Goal: Task Accomplishment & Management: Manage account settings

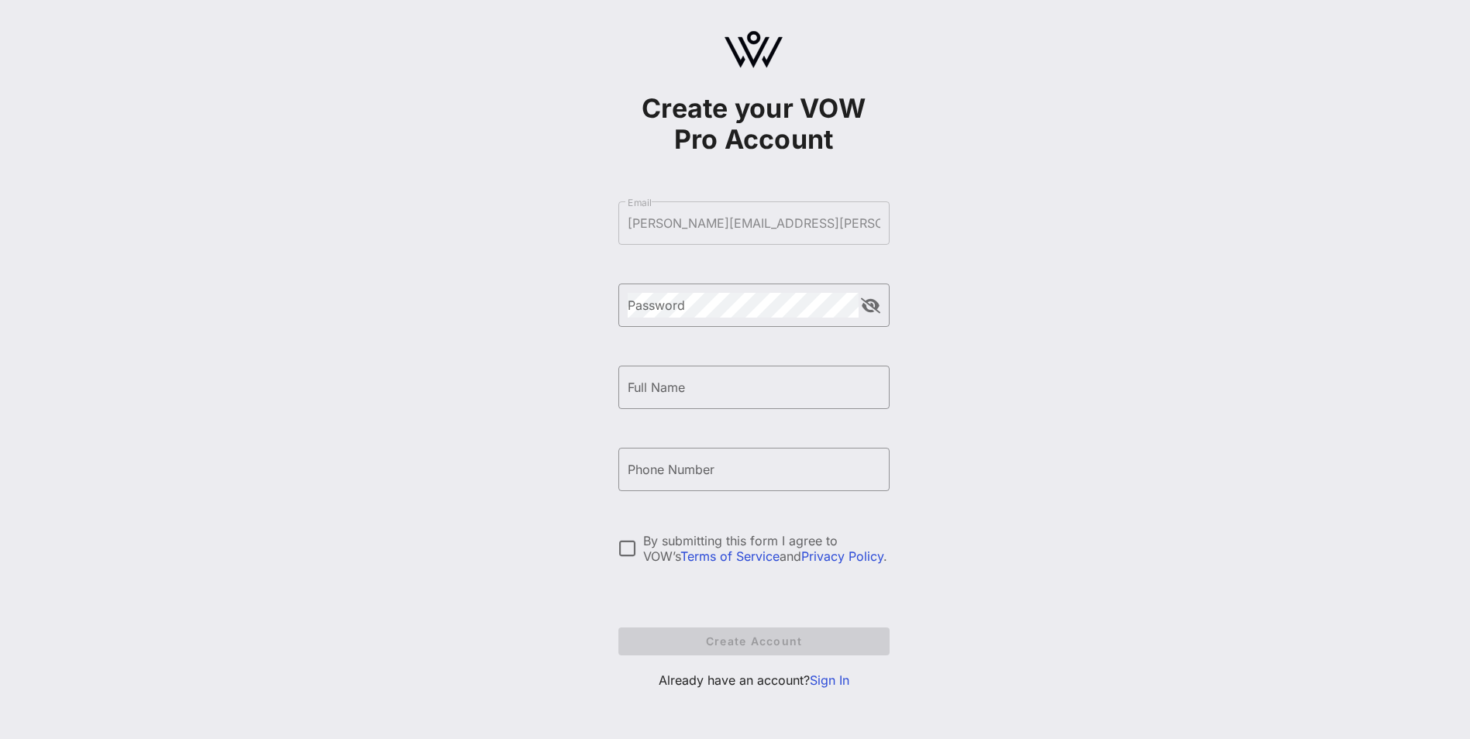
scroll to position [12, 0]
click at [845, 677] on link "Sign In" at bounding box center [830, 677] width 40 height 15
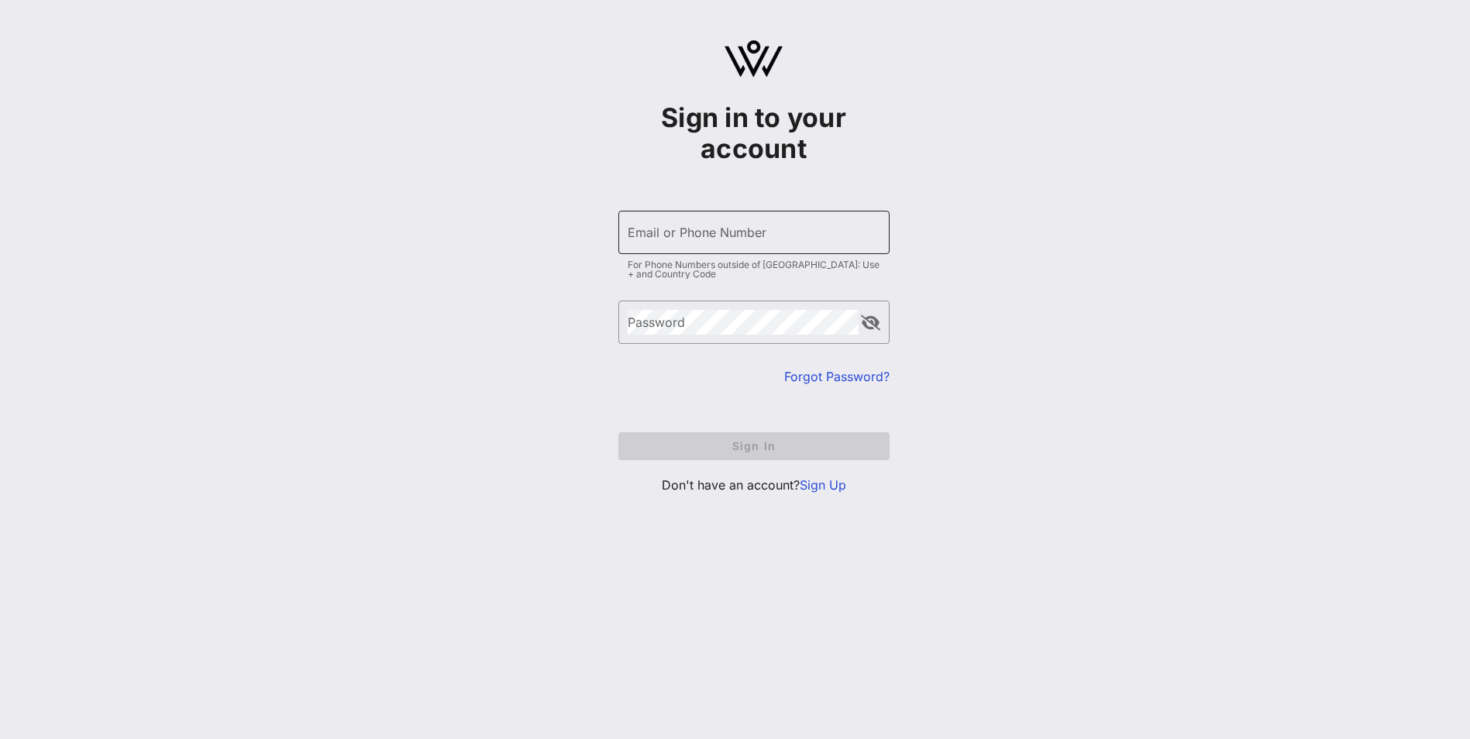
click at [698, 237] on input "Email or Phone Number" at bounding box center [754, 232] width 253 height 25
type input "carterp5@nationwide.com"
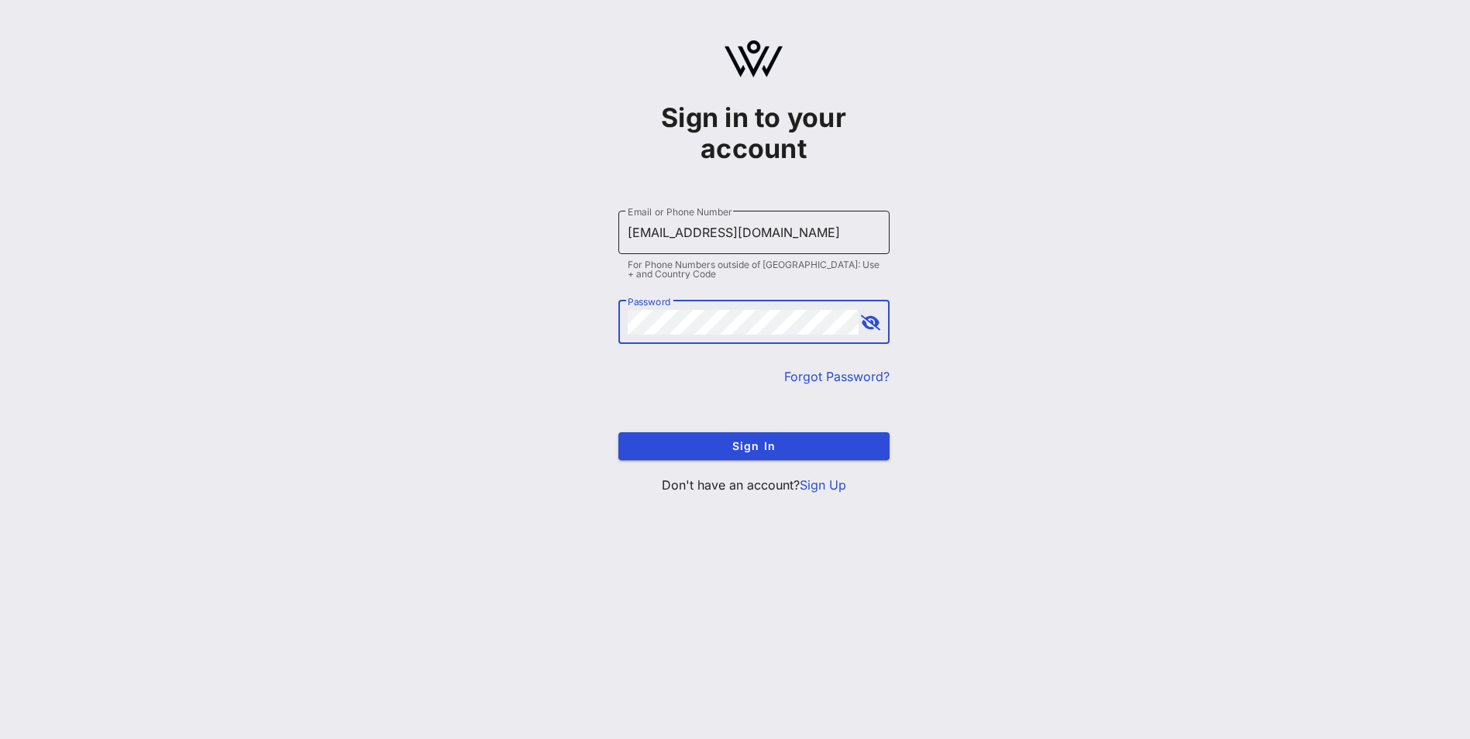
click at [618, 432] on button "Sign In" at bounding box center [753, 446] width 271 height 28
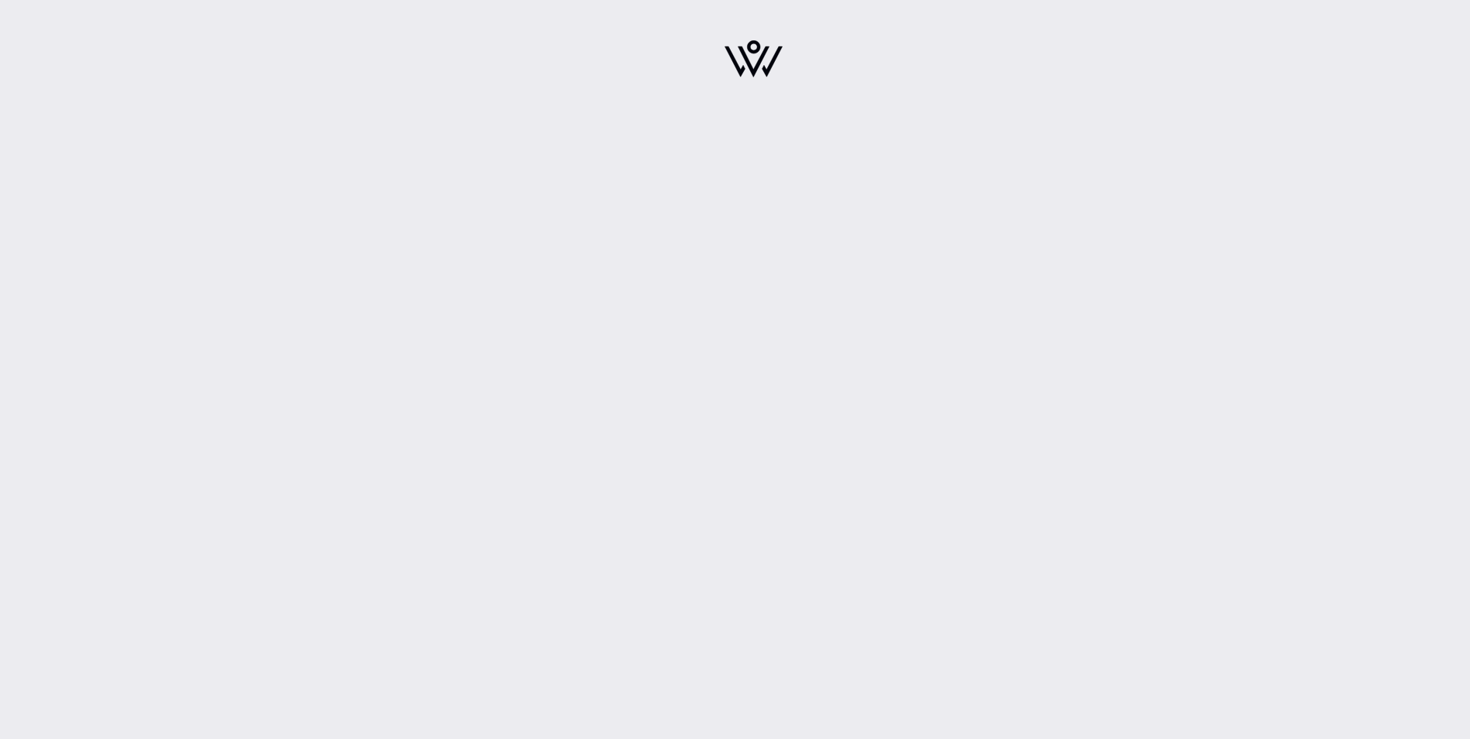
click at [690, 119] on div at bounding box center [753, 63] width 1433 height 127
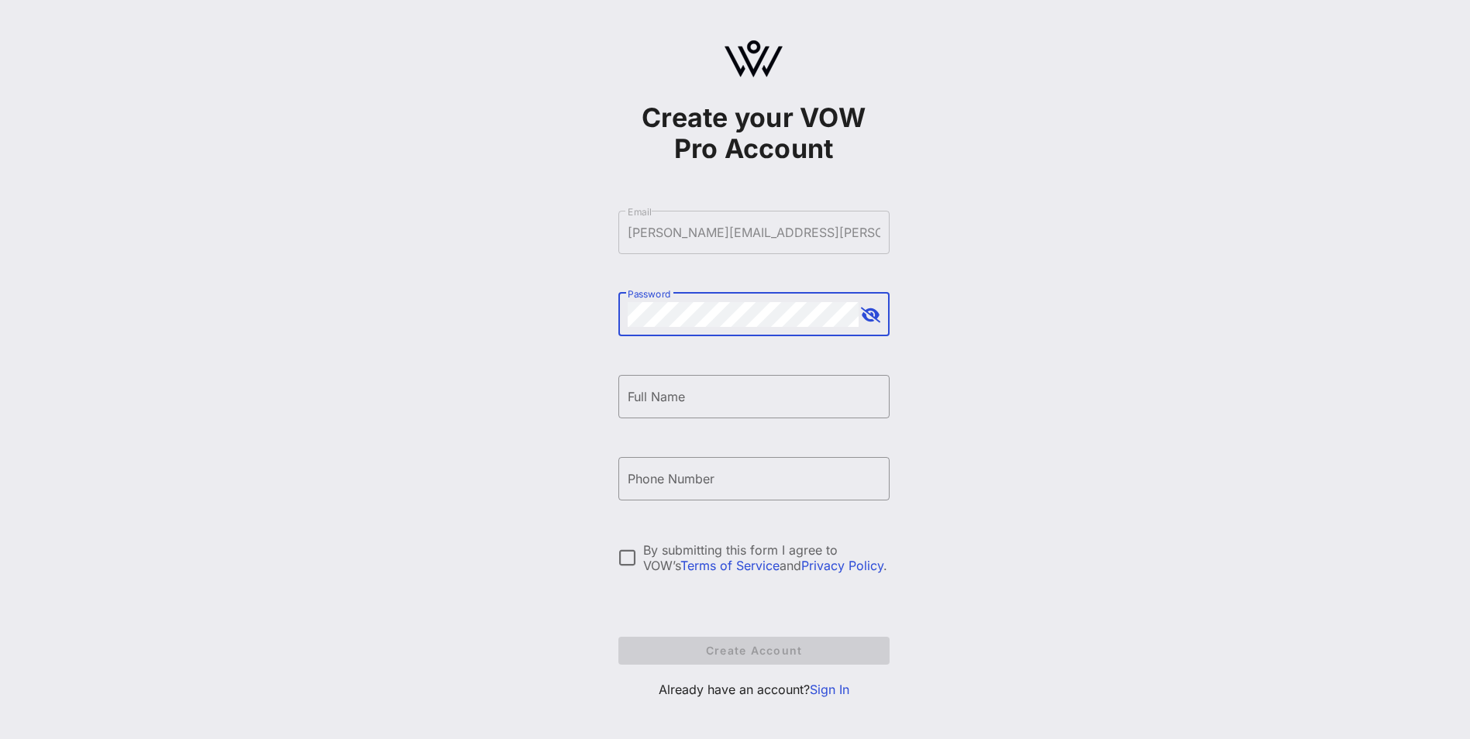
click at [876, 322] on button "append icon" at bounding box center [870, 315] width 19 height 15
click at [697, 401] on input "Full Name" at bounding box center [754, 396] width 253 height 25
click at [694, 399] on input "[PERSON_NAME]" at bounding box center [754, 396] width 253 height 25
type input "[PERSON_NAME]"
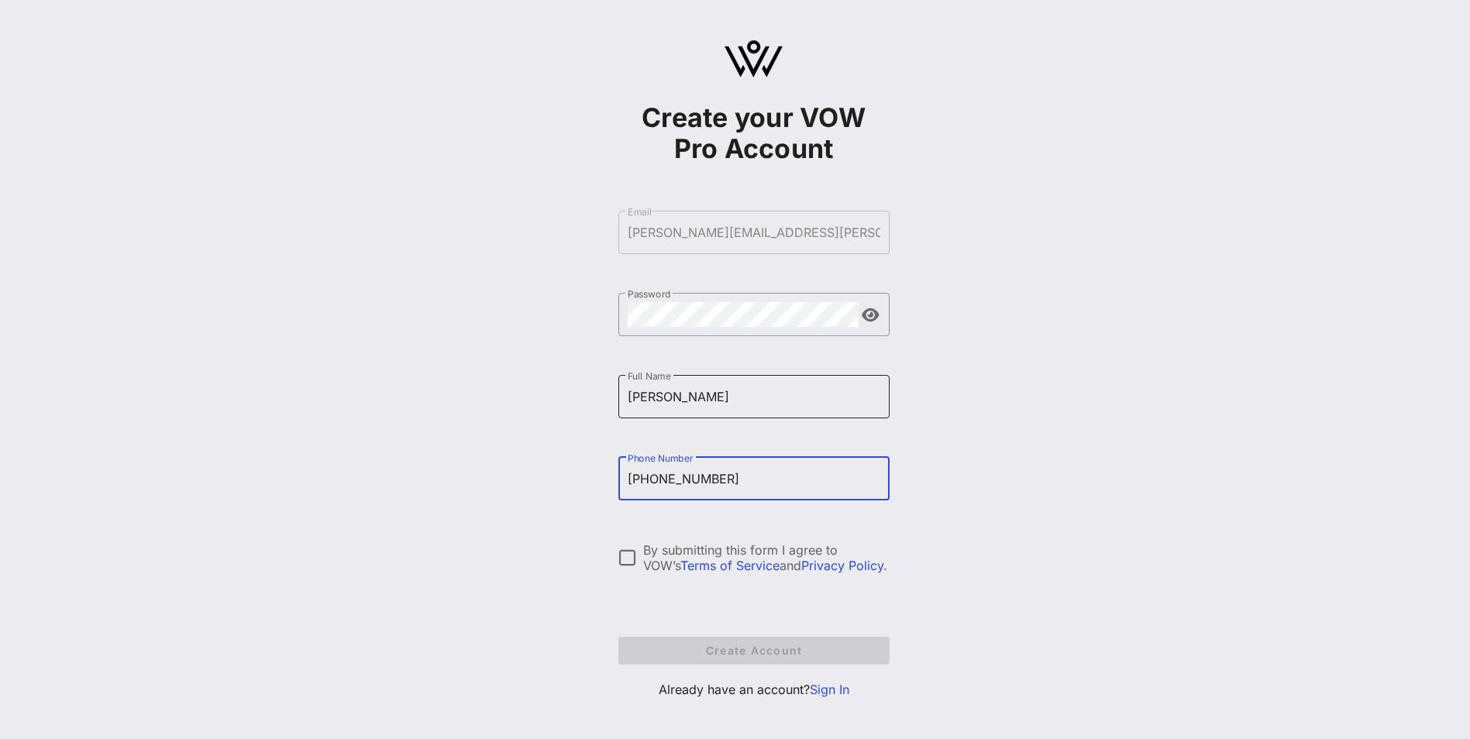
type input "[PHONE_NUMBER]"
click at [623, 566] on div at bounding box center [628, 558] width 26 height 26
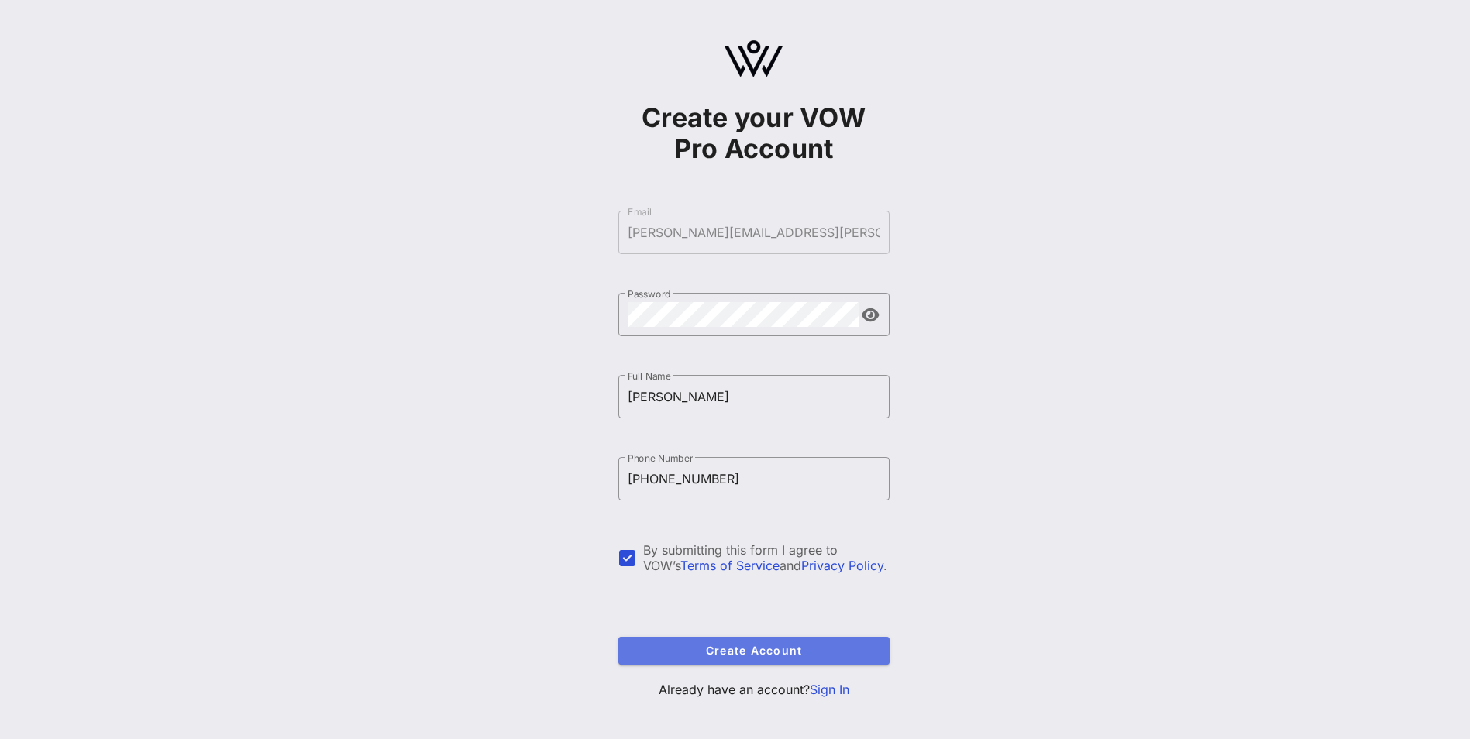
click at [704, 648] on span "Create Account" at bounding box center [754, 650] width 246 height 13
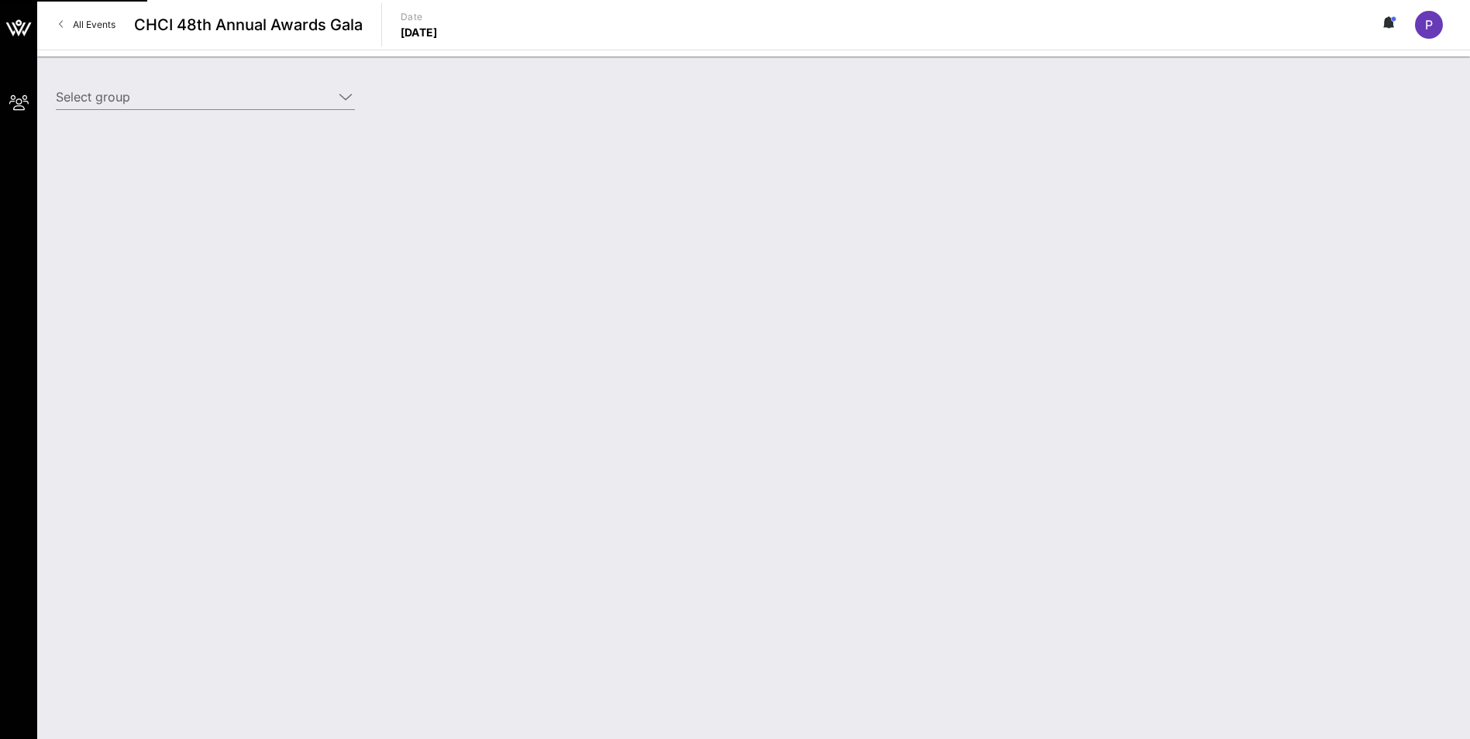
type input "Nationwide (Nationwide) [[PERSON_NAME], [PERSON_NAME][EMAIL_ADDRESS][PERSON_NAM…"
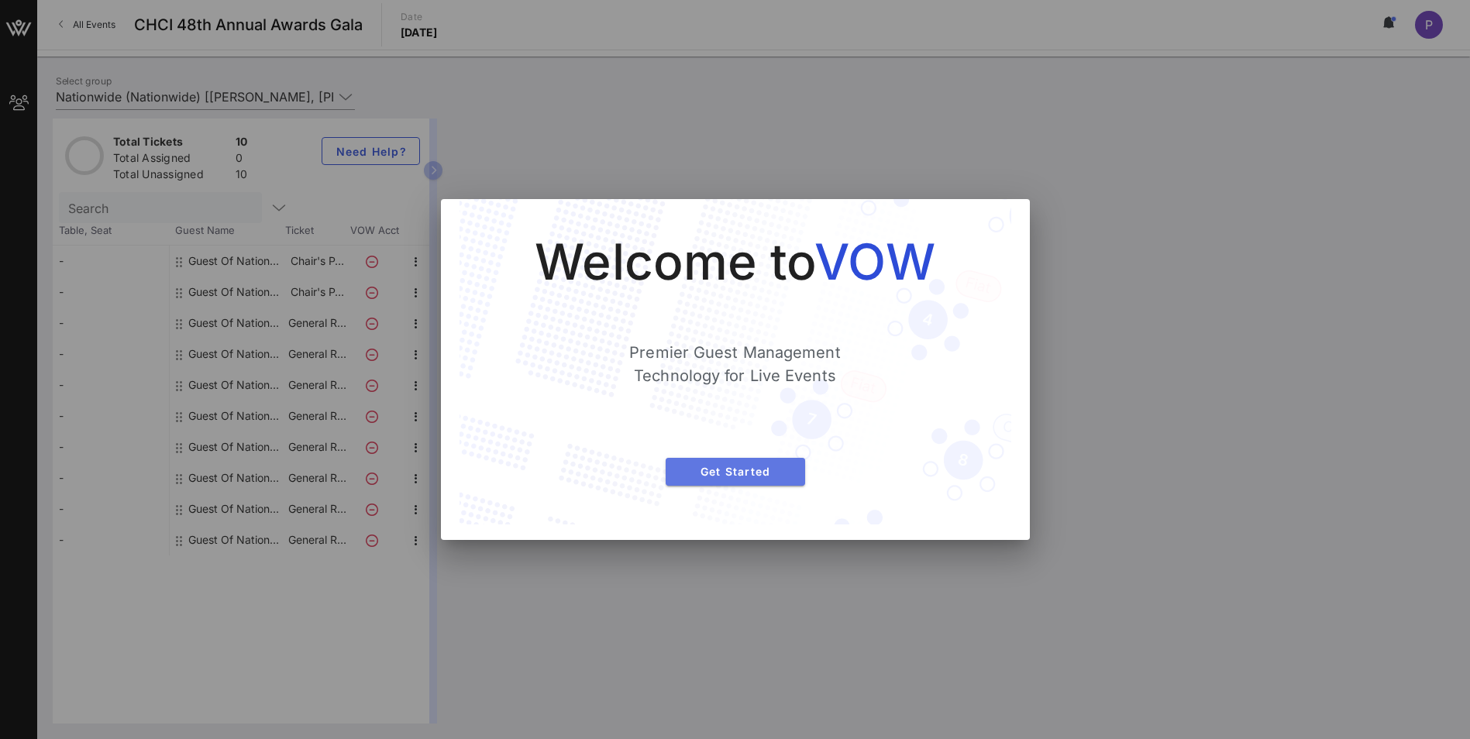
click at [757, 477] on span "Get Started" at bounding box center [735, 471] width 115 height 13
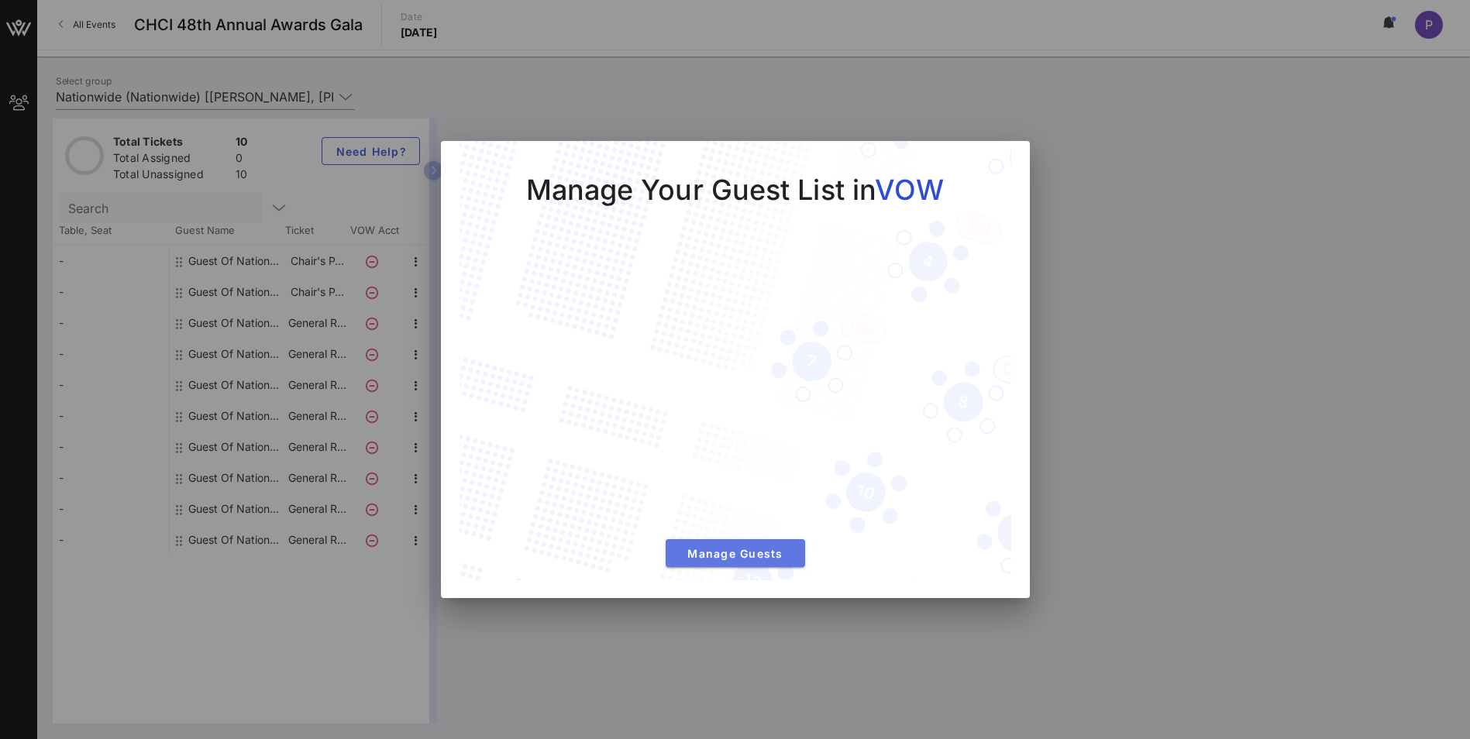
click at [735, 558] on span "Manage Guests" at bounding box center [735, 553] width 115 height 13
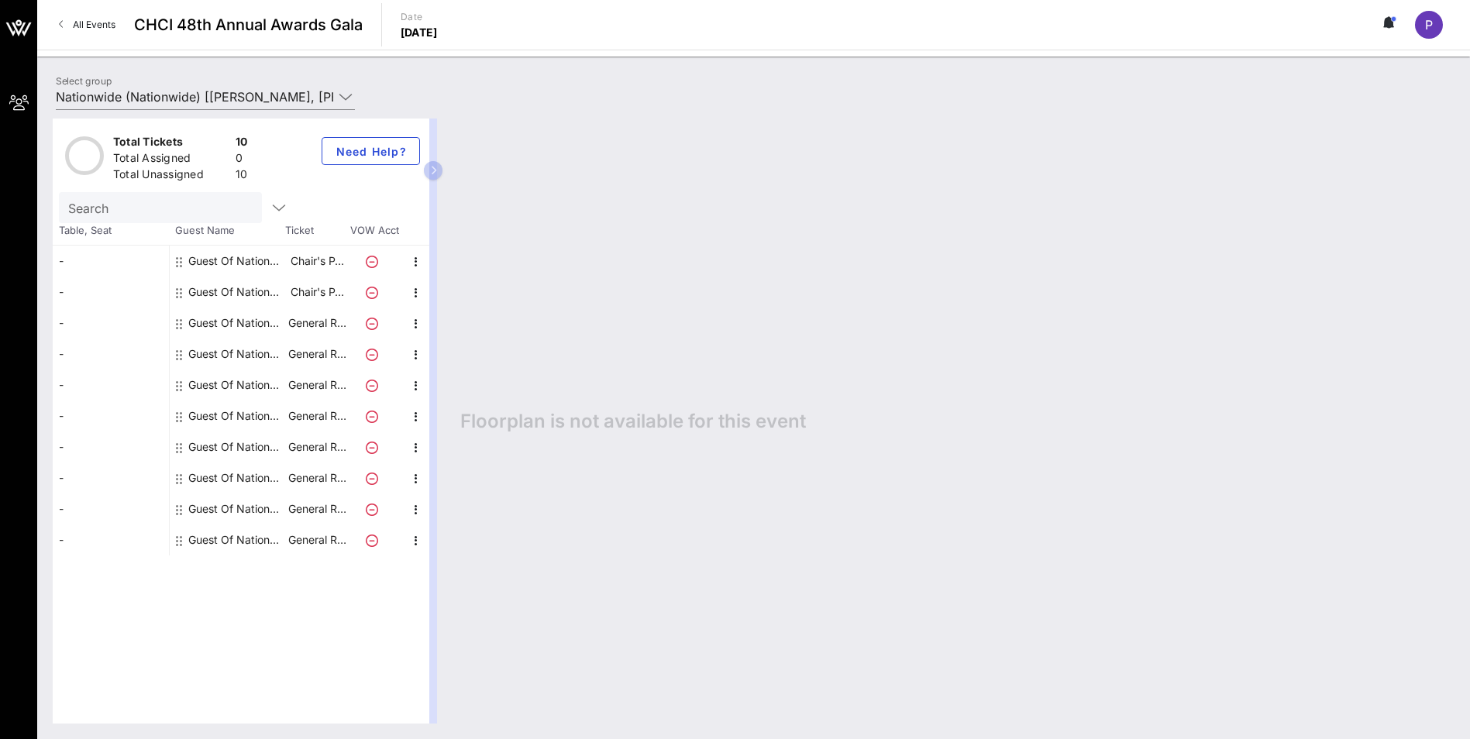
drag, startPoint x: 435, startPoint y: 166, endPoint x: 627, endPoint y: 183, distance: 192.9
click at [627, 183] on div "Total Tickets 10 Total Assigned 0 Total Unassigned 10 Need Help? Search Table, …" at bounding box center [754, 421] width 1402 height 605
click at [443, 179] on div "Total Tickets 10 Total Assigned 0 Total Unassigned 10 Need Help? Search Table, …" at bounding box center [249, 421] width 392 height 605
click at [435, 171] on icon "button" at bounding box center [433, 170] width 7 height 9
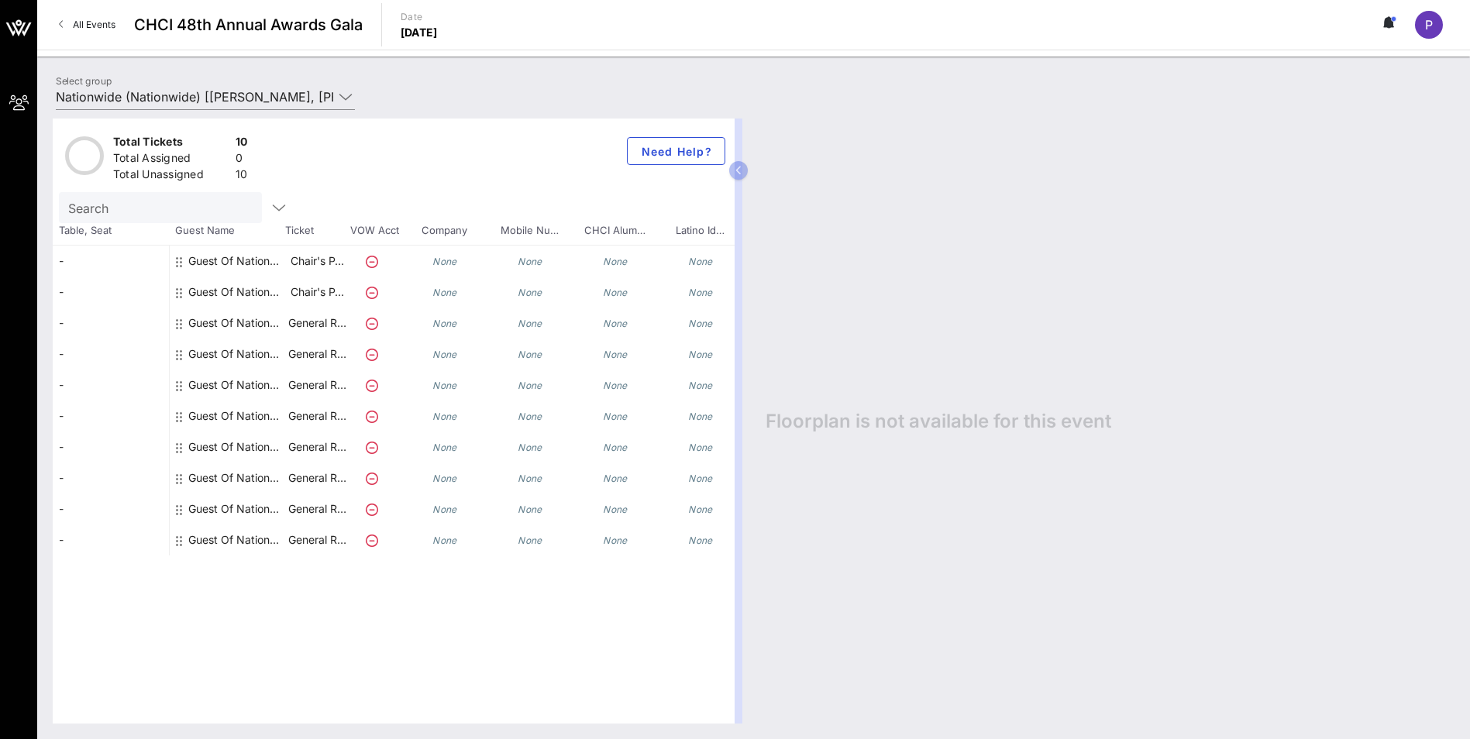
click at [208, 257] on div "Guest Of Nationwide" at bounding box center [237, 261] width 98 height 31
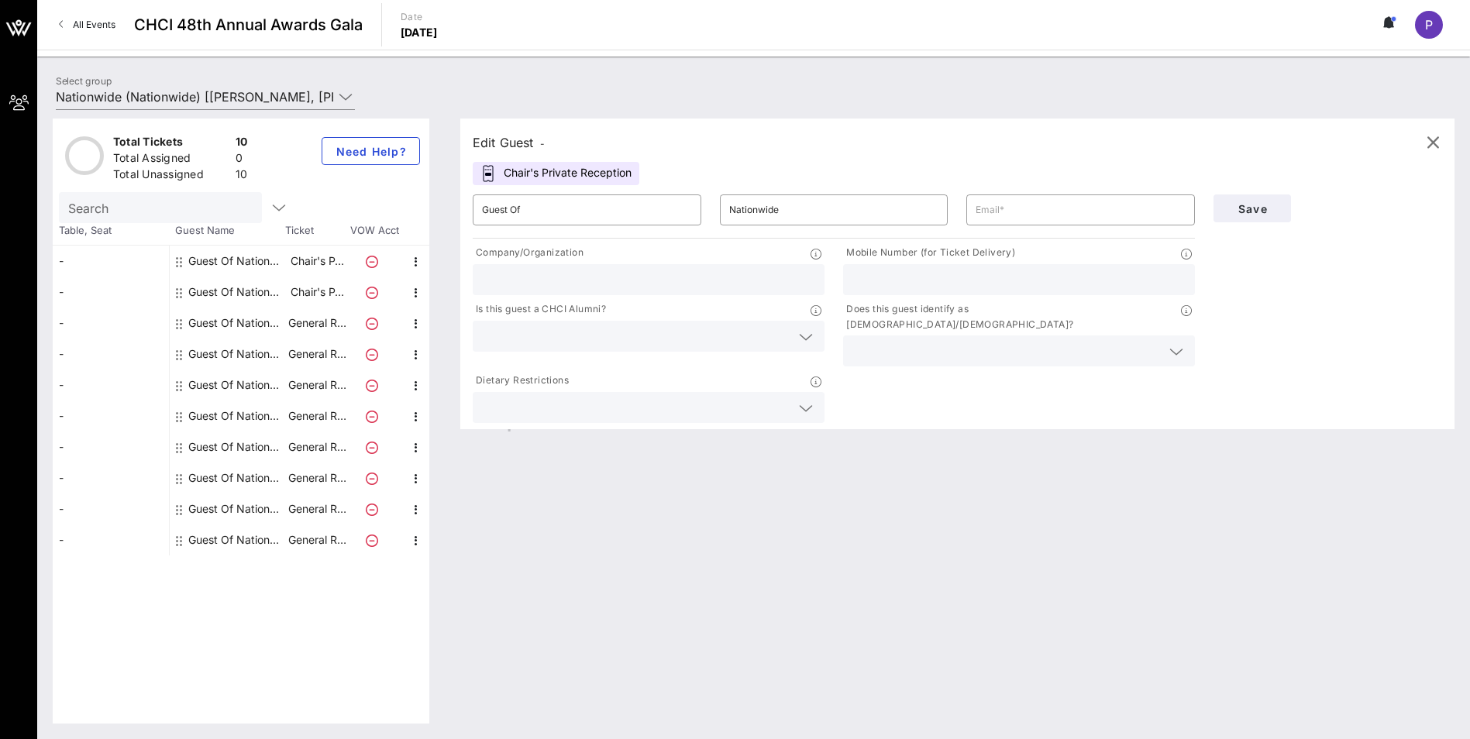
click at [243, 288] on div "Guest Of Nationwide" at bounding box center [237, 292] width 98 height 31
click at [294, 318] on p "General R…" at bounding box center [317, 323] width 62 height 31
click at [70, 26] on link "All Events" at bounding box center [87, 24] width 75 height 25
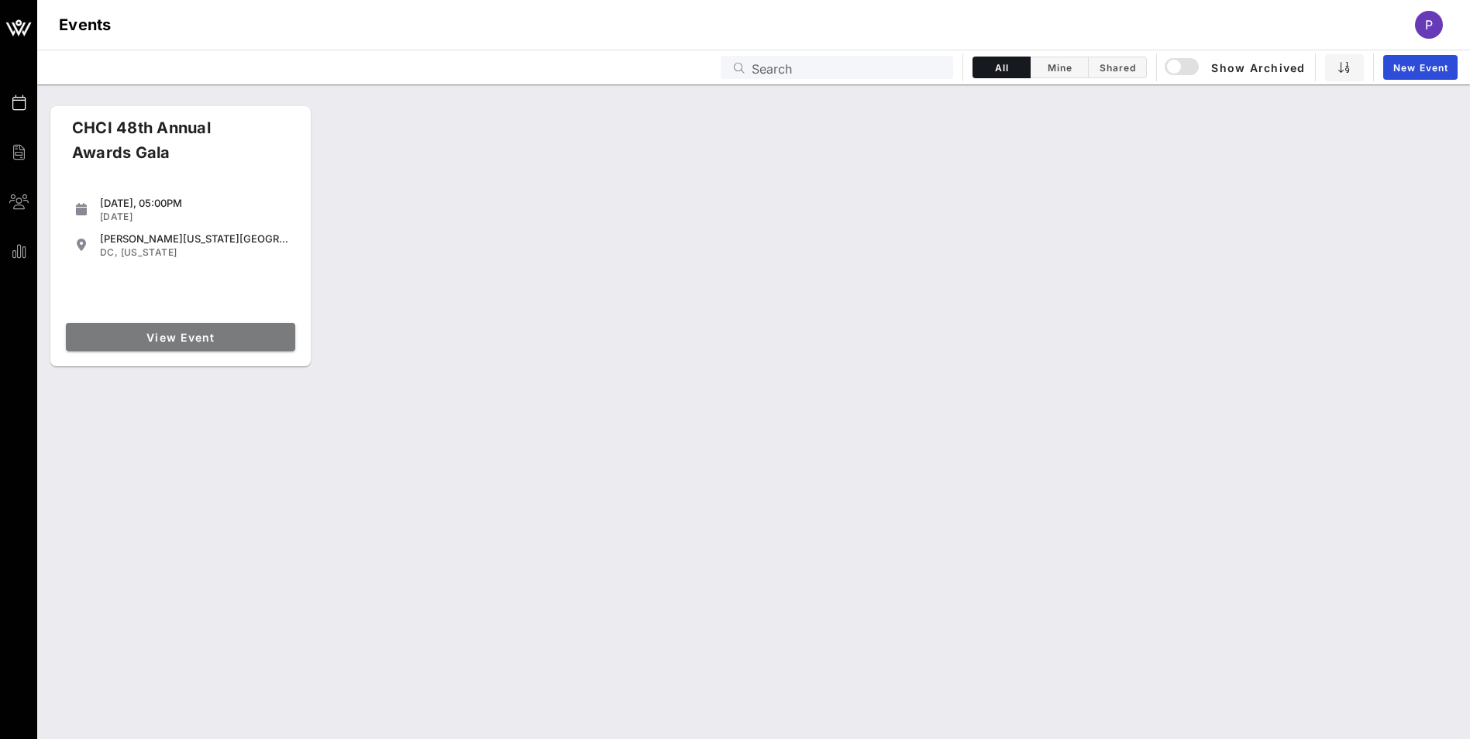
click at [173, 334] on span "View Event" at bounding box center [180, 337] width 217 height 13
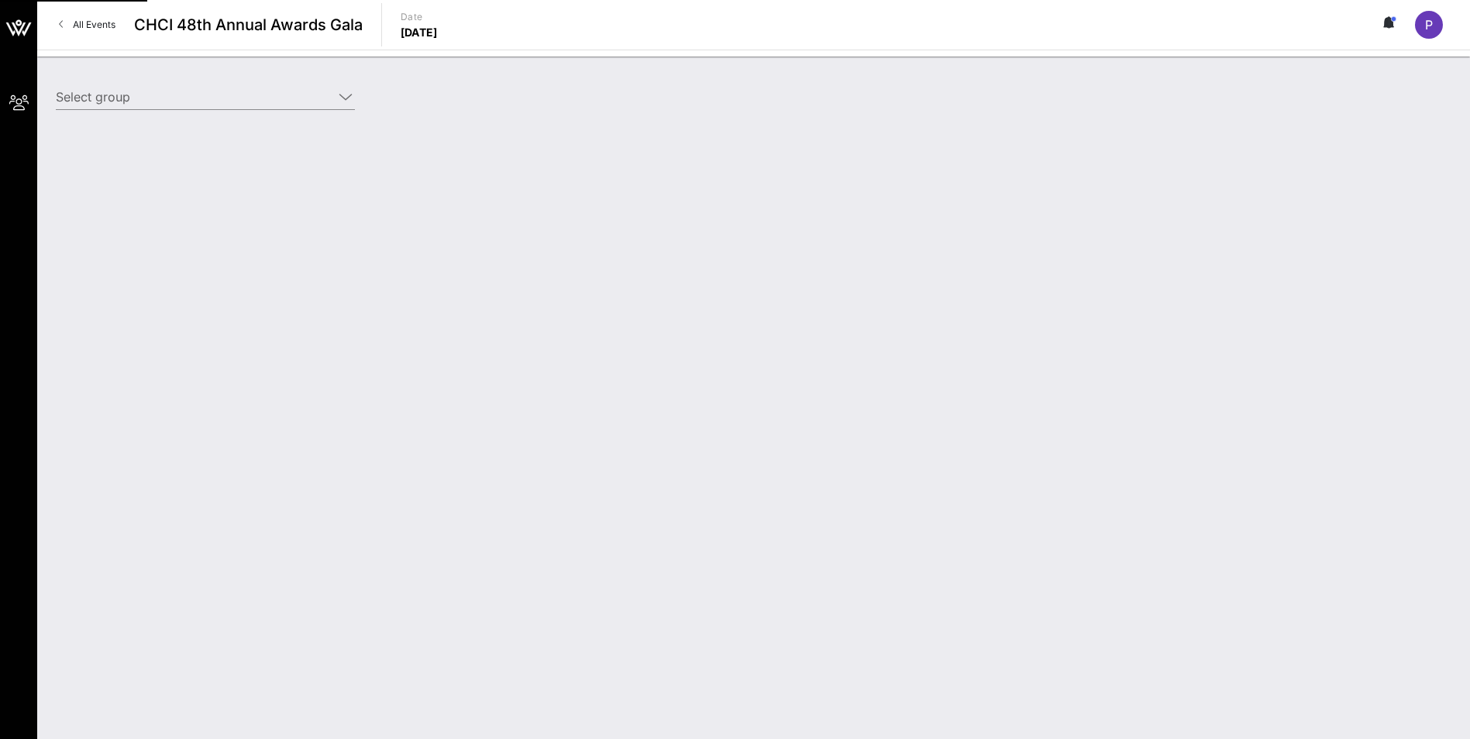
type input "Nationwide (Nationwide) [[PERSON_NAME], [PERSON_NAME][EMAIL_ADDRESS][PERSON_NAM…"
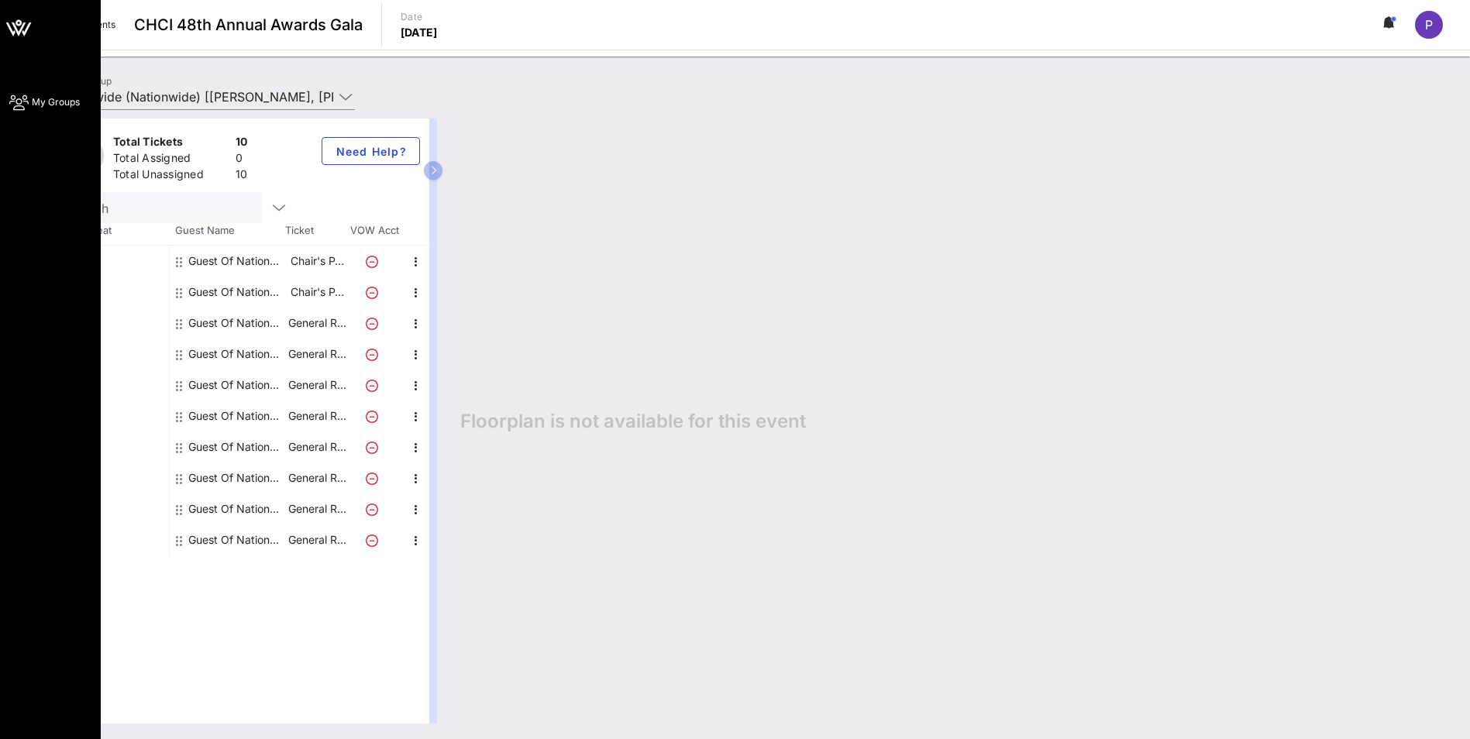
click at [51, 102] on span "My Groups" at bounding box center [56, 102] width 48 height 14
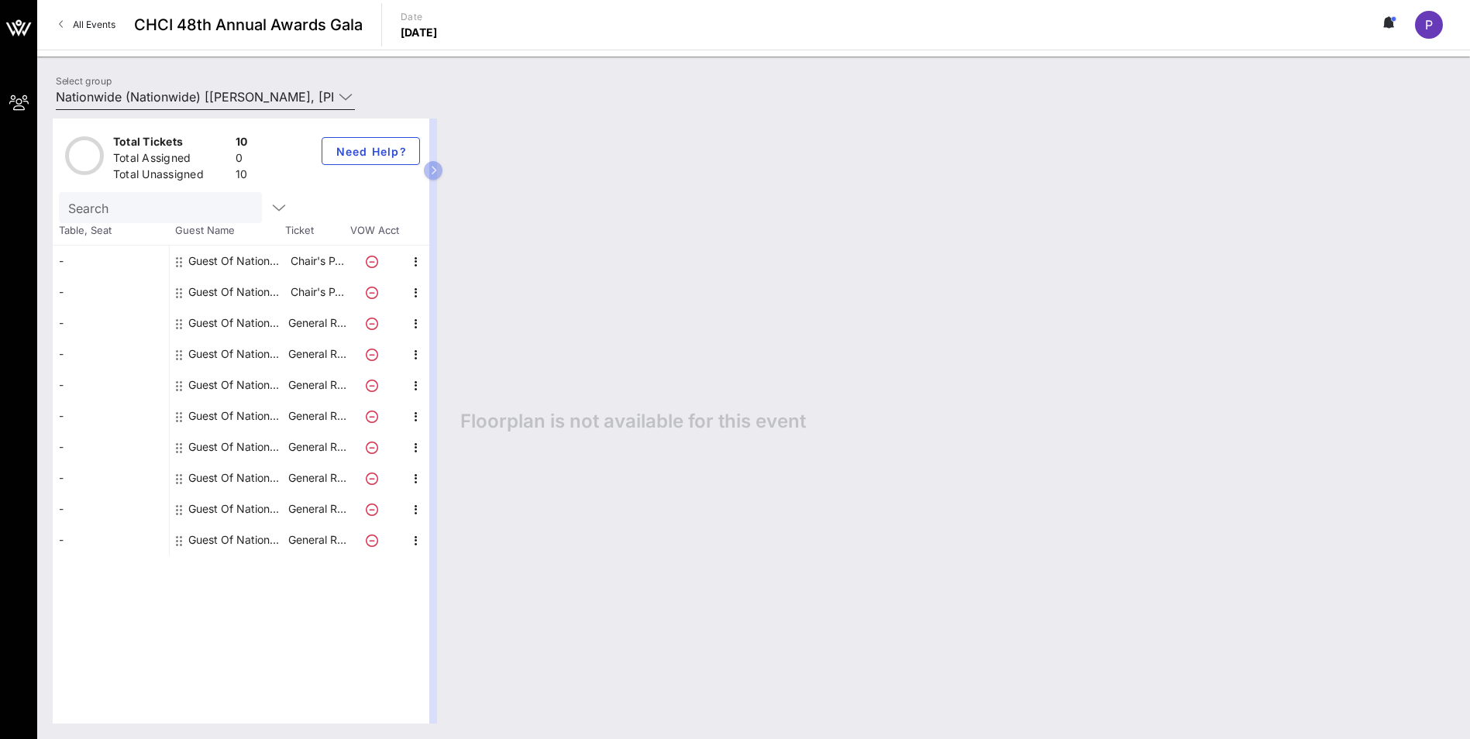
click at [350, 99] on icon at bounding box center [346, 97] width 14 height 19
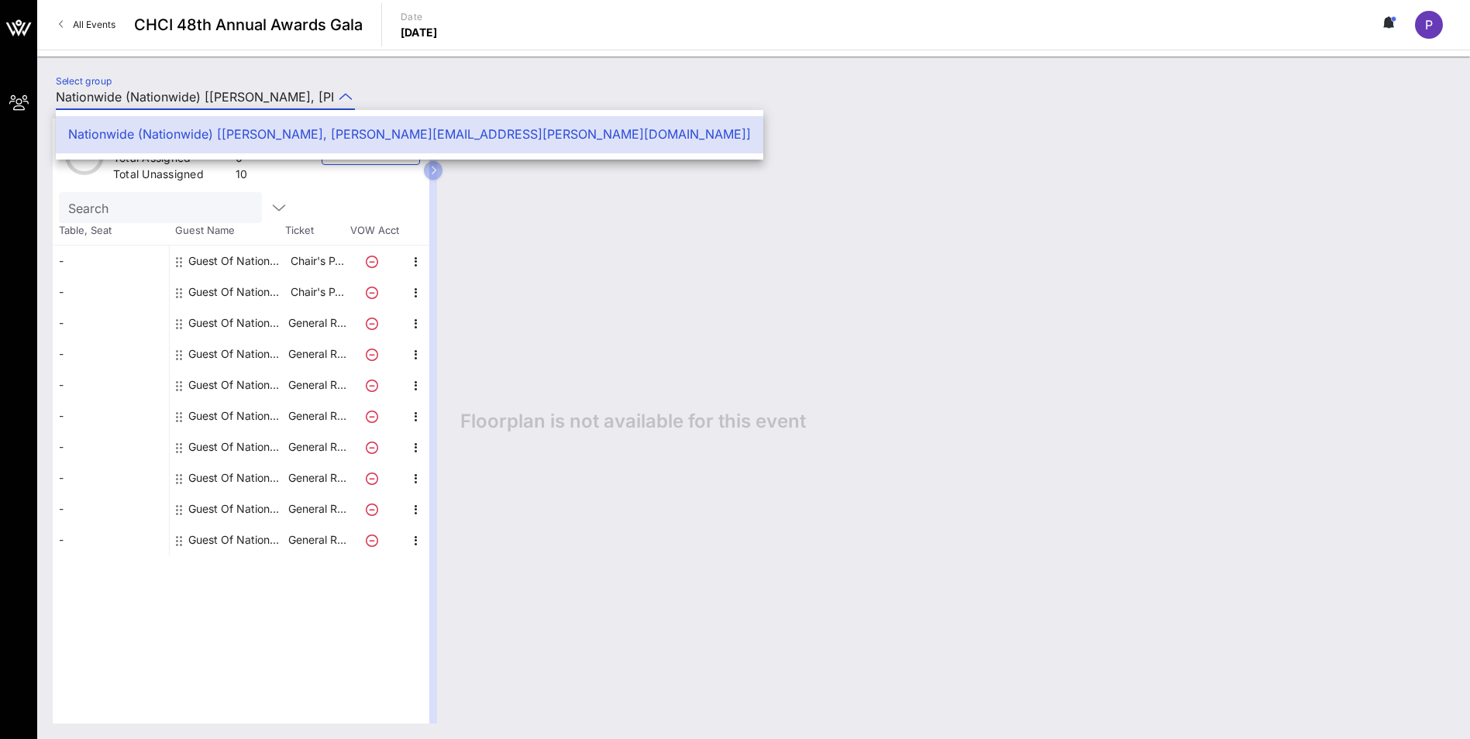
click at [561, 110] on div "Total Tickets 10 Total Assigned 0 Total Unassigned 10 Need Help? Search Table, …" at bounding box center [753, 421] width 1433 height 636
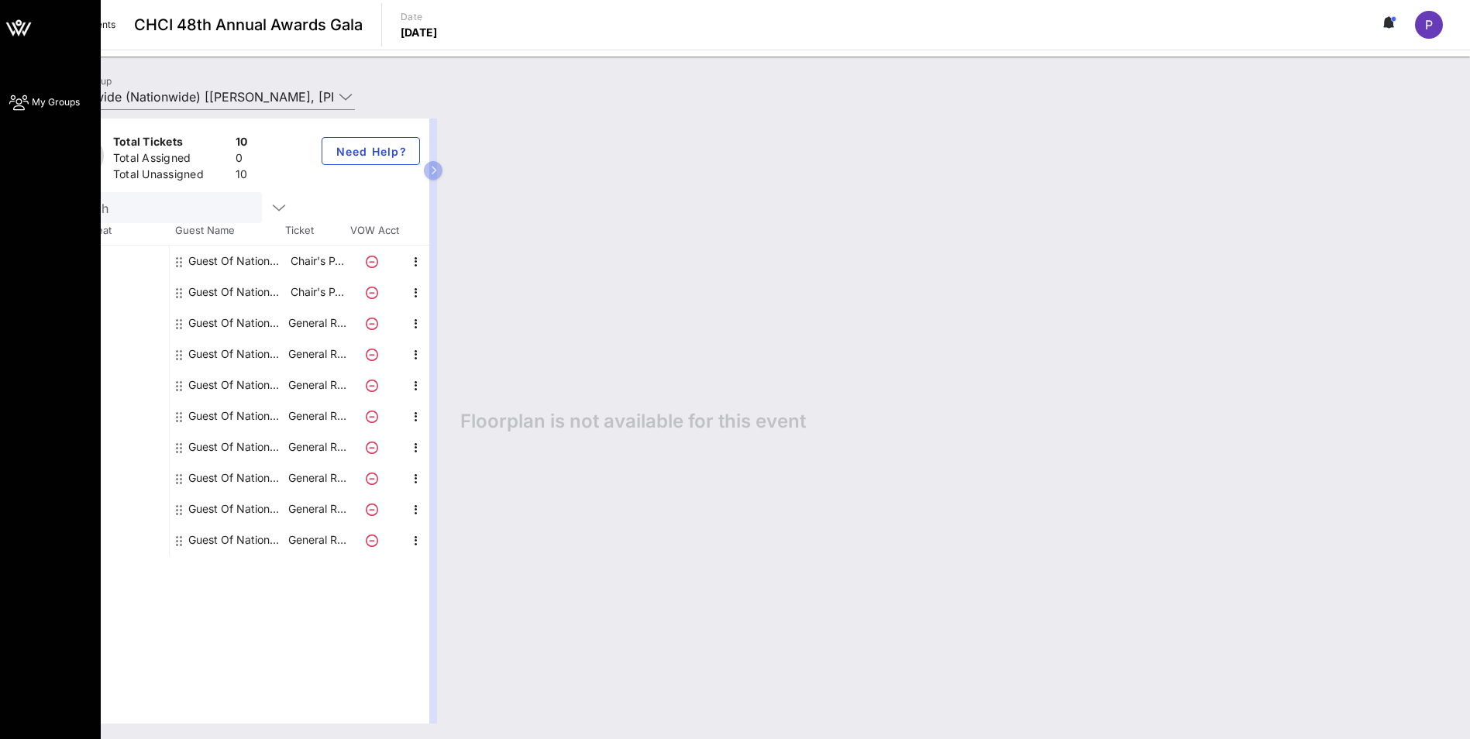
click at [10, 31] on icon at bounding box center [18, 27] width 37 height 37
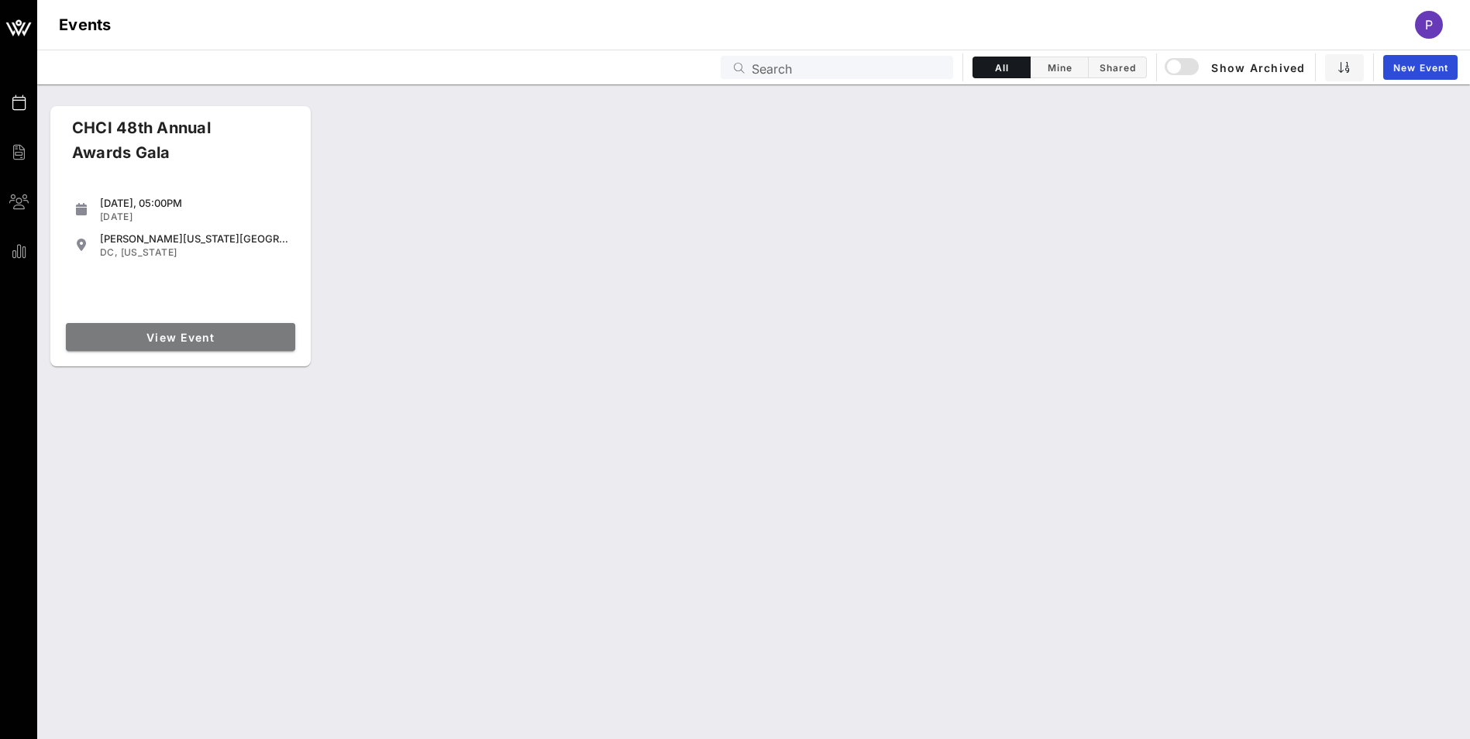
click at [241, 333] on span "View Event" at bounding box center [180, 337] width 217 height 13
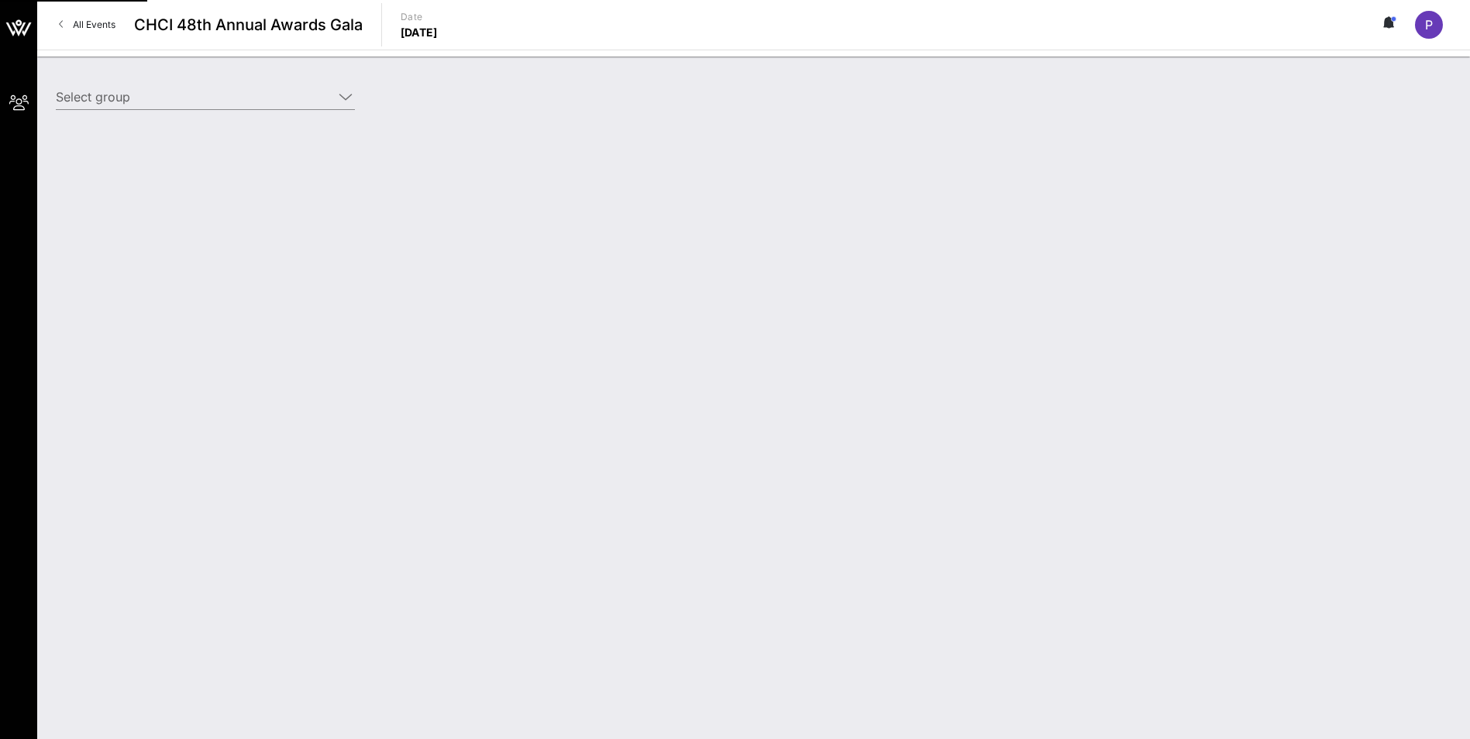
type input "Nationwide (Nationwide) [[PERSON_NAME], [PERSON_NAME][EMAIL_ADDRESS][PERSON_NAM…"
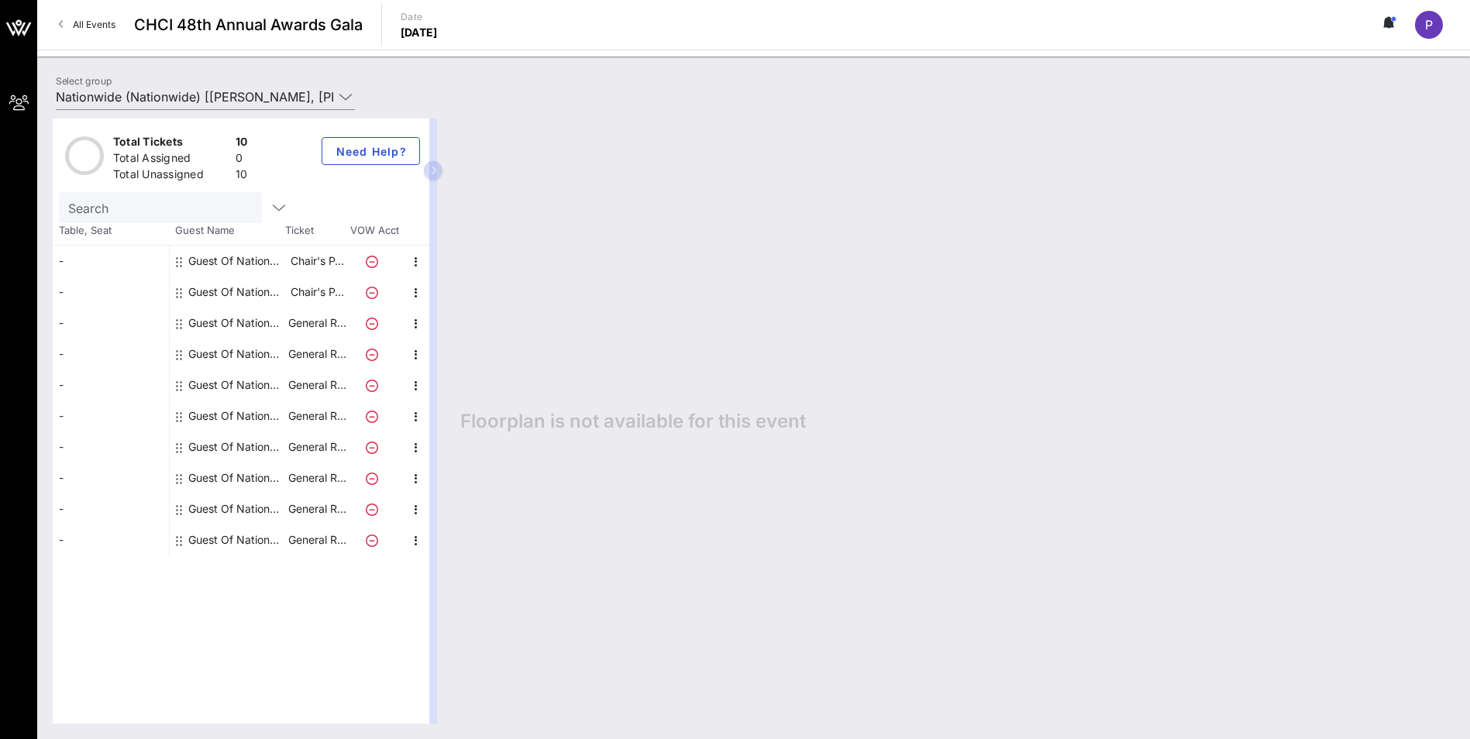
click at [434, 169] on icon "button" at bounding box center [433, 170] width 7 height 9
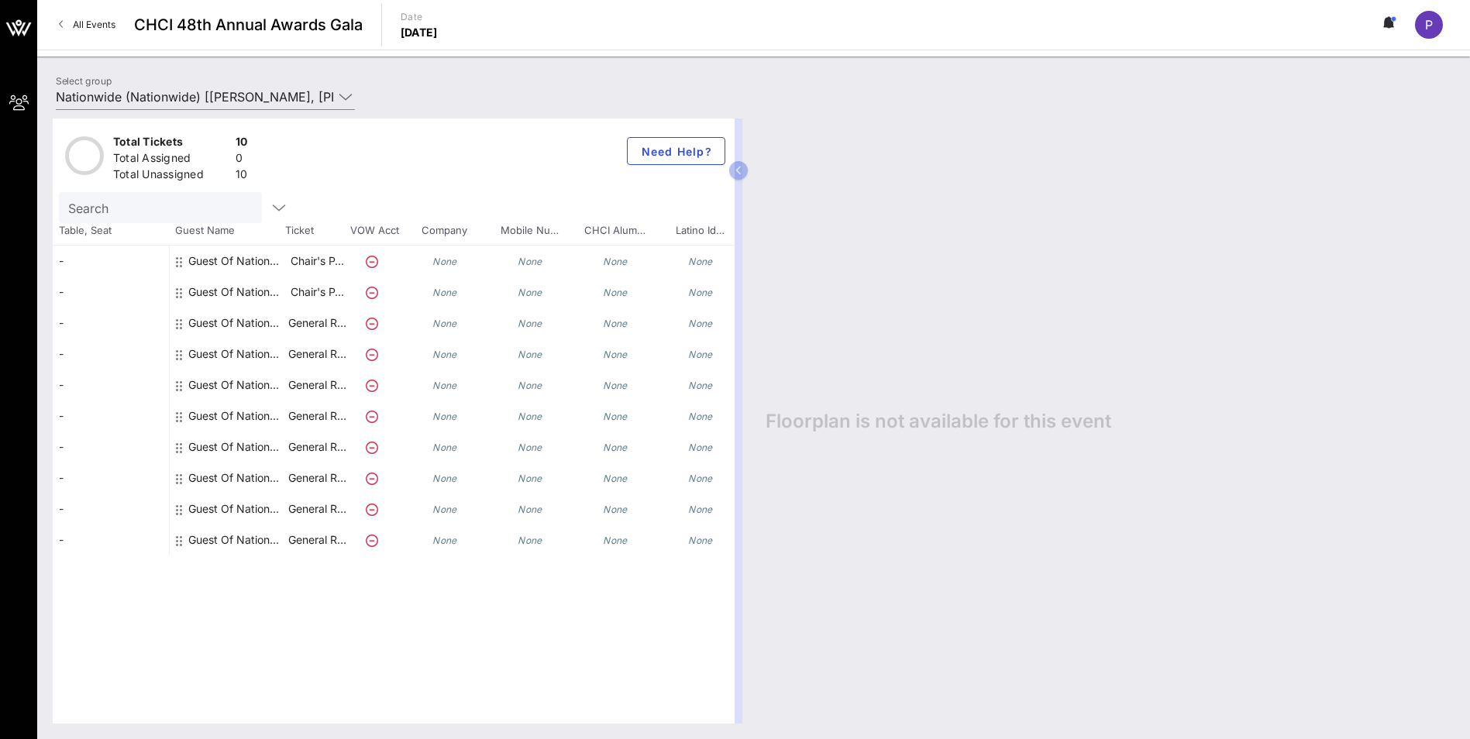
click at [126, 139] on div "Total Tickets" at bounding box center [171, 143] width 116 height 19
click at [270, 211] on icon "button" at bounding box center [279, 207] width 19 height 19
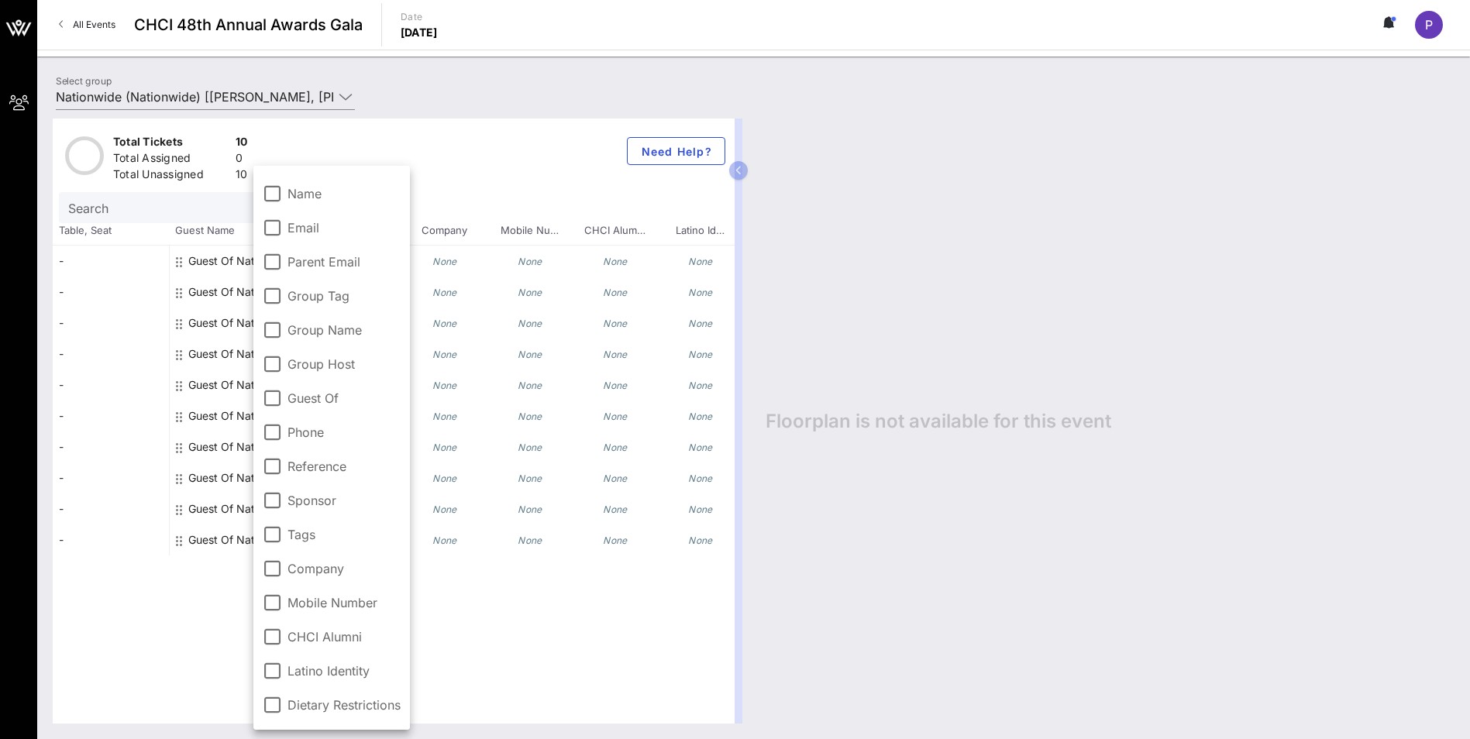
click at [474, 128] on div "Total Tickets 10 Total Assigned 0 Total Unassigned 10 Need Help?" at bounding box center [394, 156] width 682 height 74
